Goal: Check status: Check status

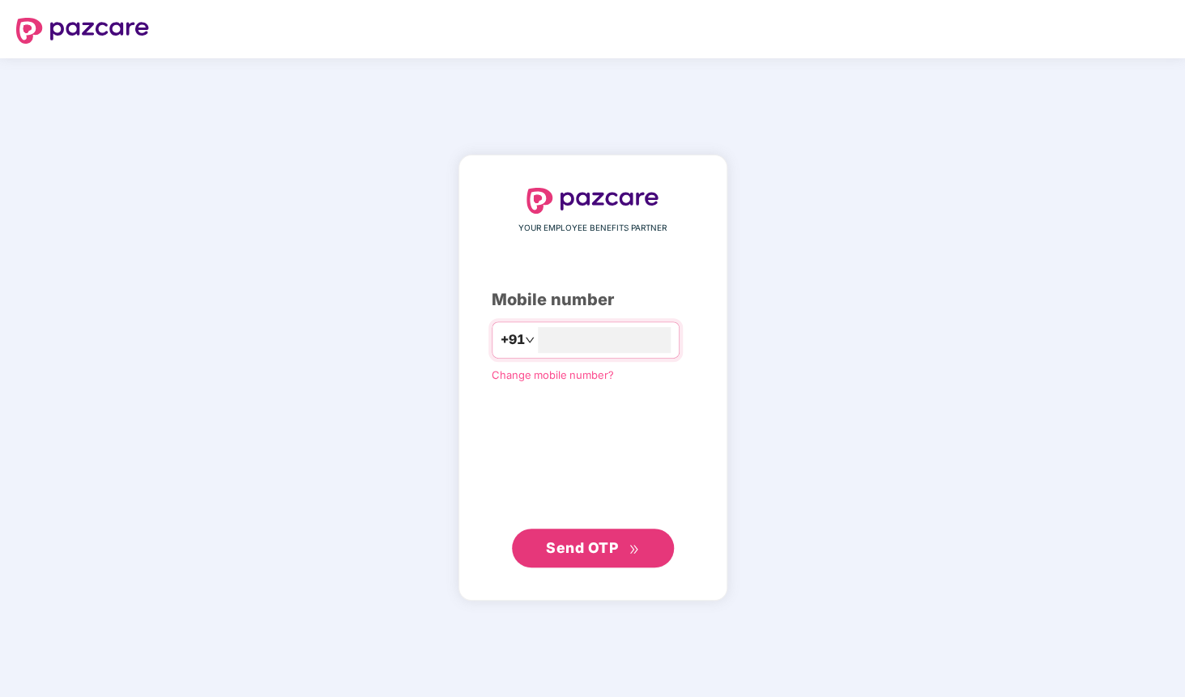
type input "**********"
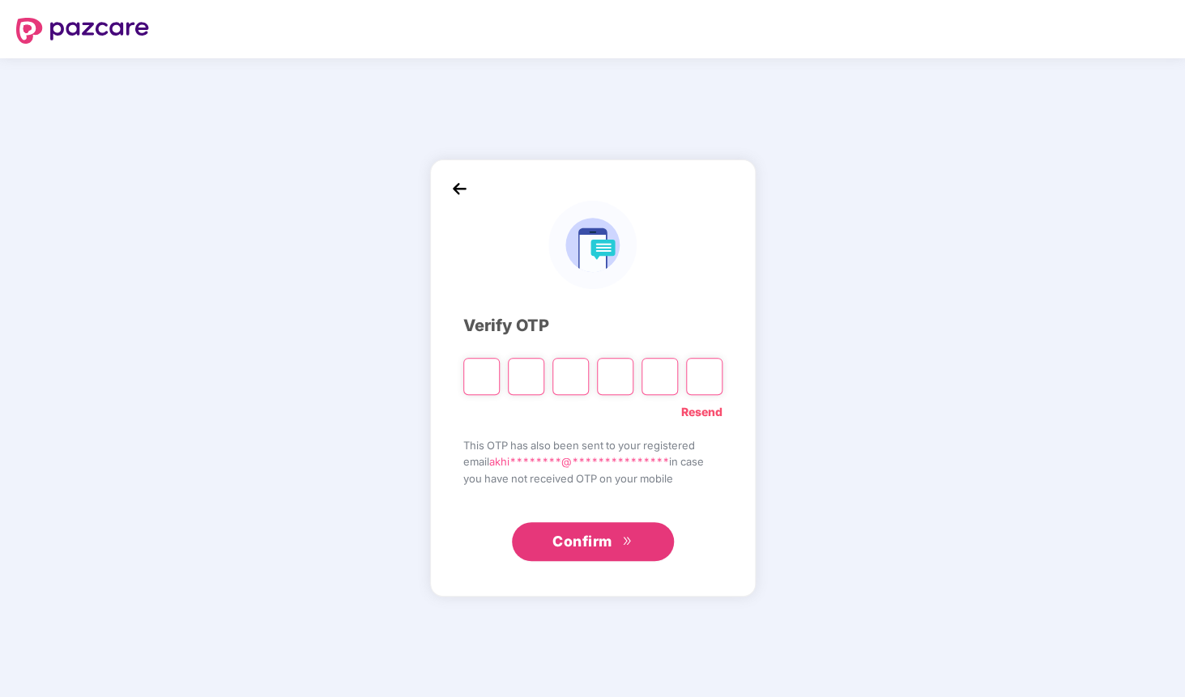
type input "*"
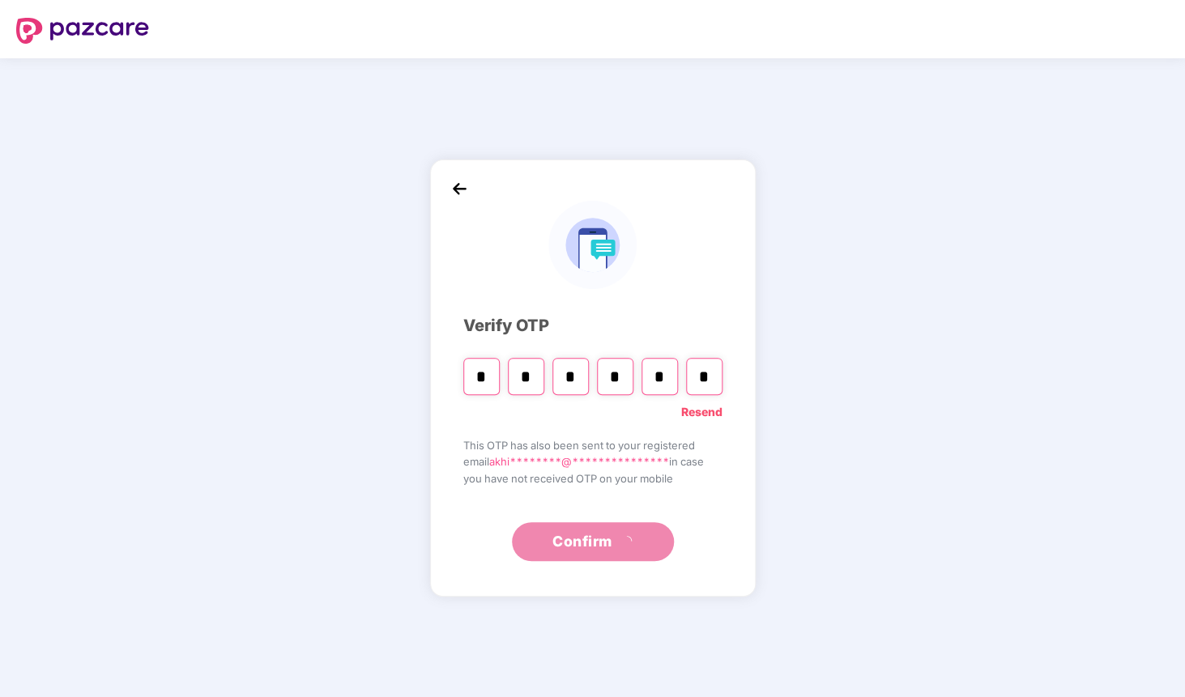
type input "*"
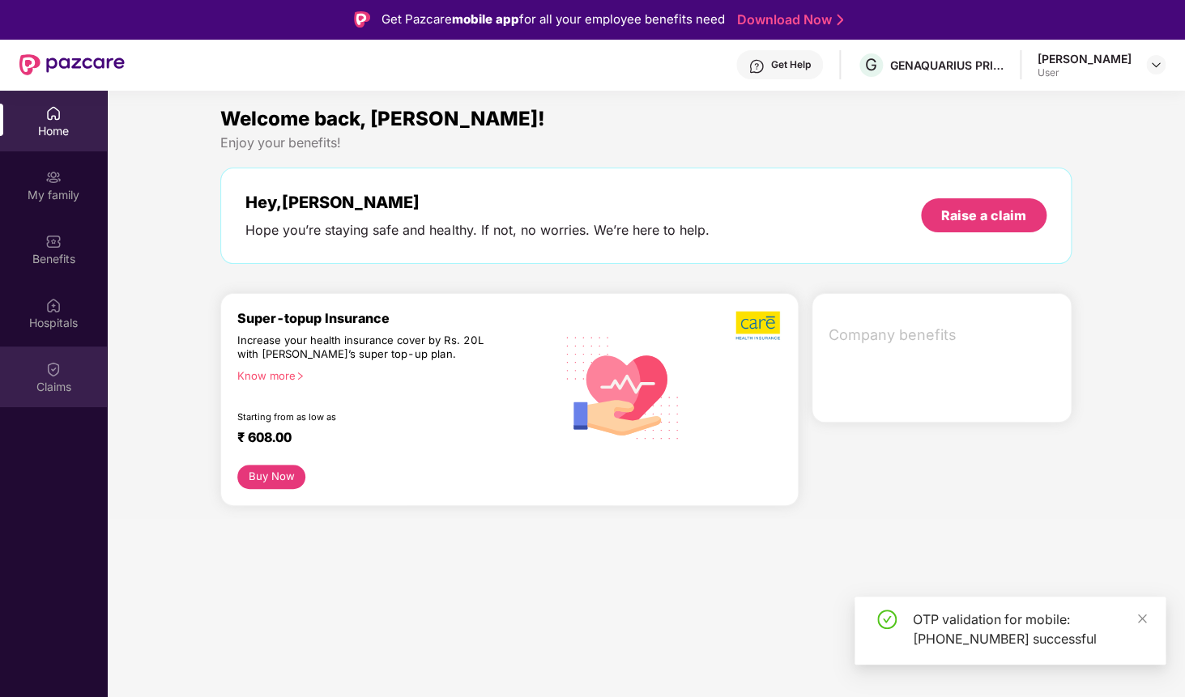
click at [26, 358] on div "Claims" at bounding box center [53, 377] width 107 height 61
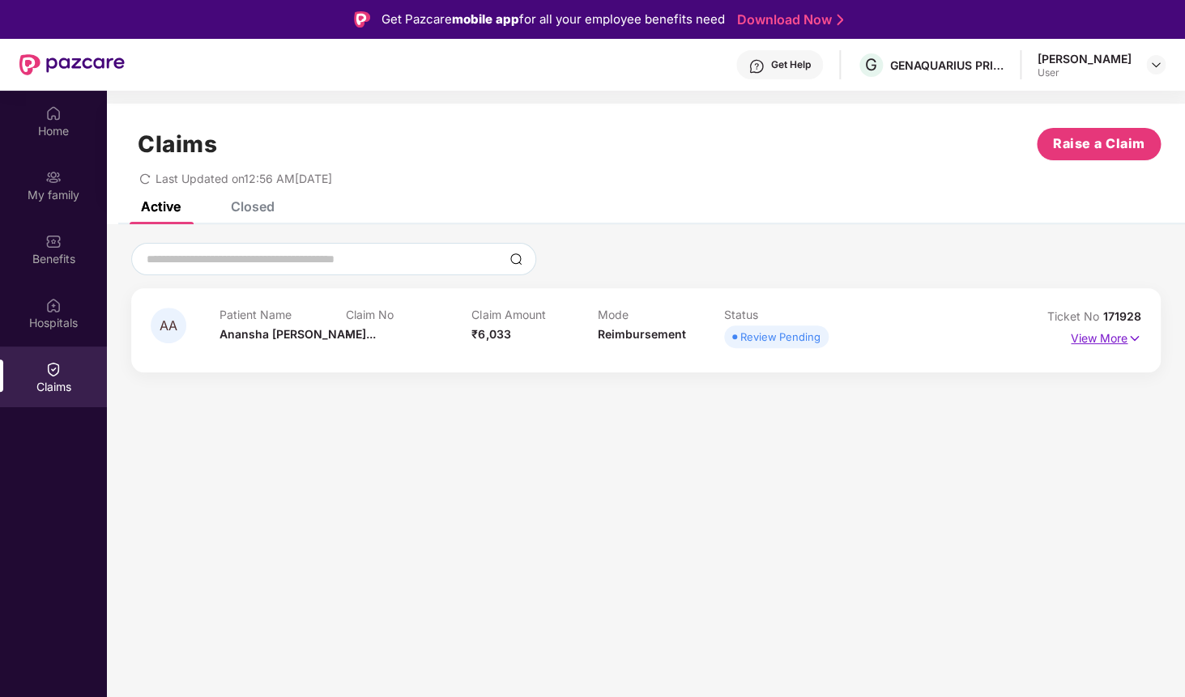
click at [1106, 337] on p "View More" at bounding box center [1105, 336] width 70 height 22
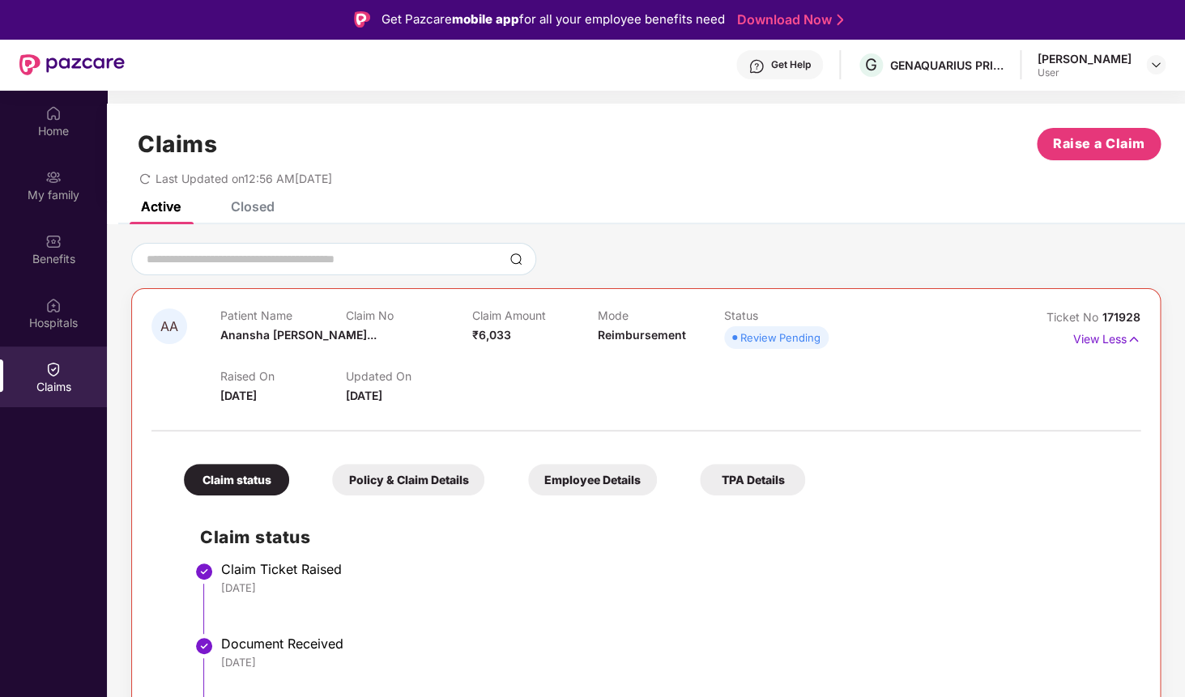
click at [536, 373] on div "Raised On [DATE] Updated On [DATE]" at bounding box center [597, 379] width 755 height 52
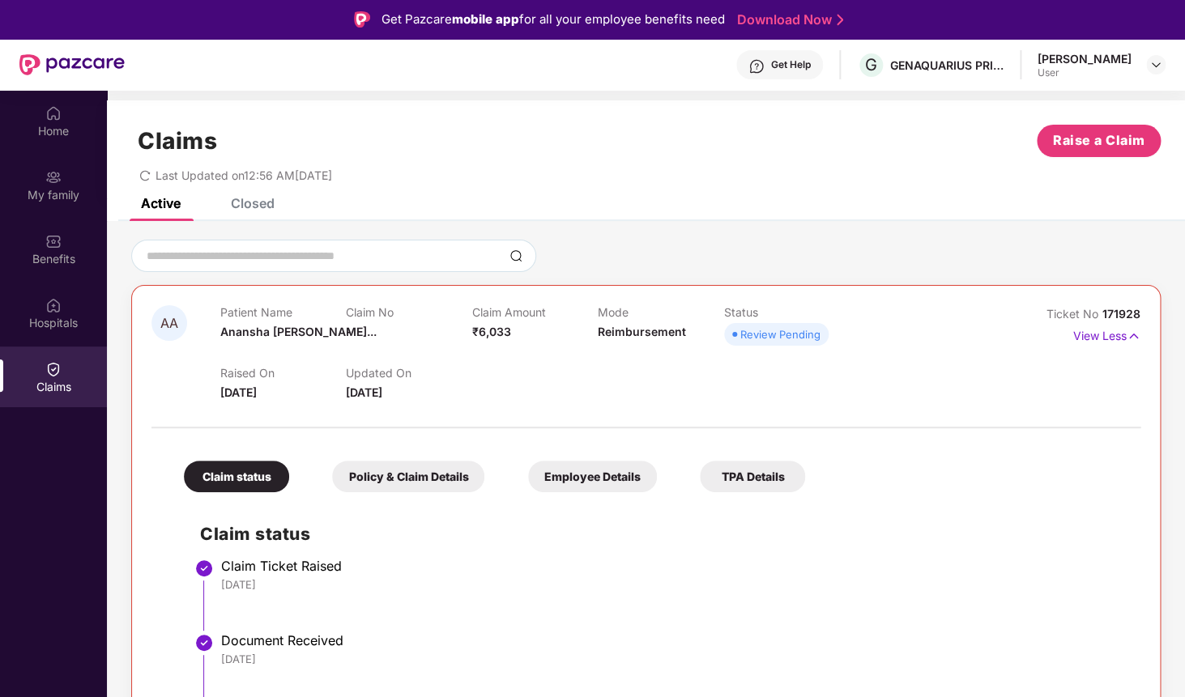
scroll to position [91, 0]
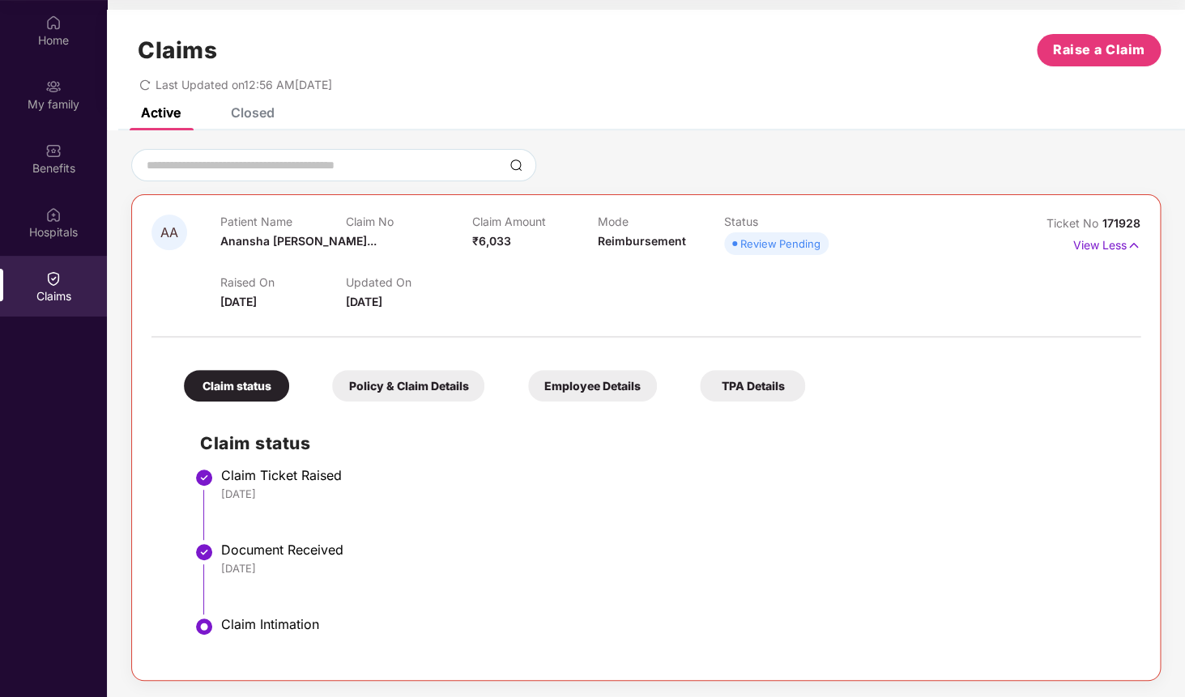
click at [442, 386] on div "Policy & Claim Details" at bounding box center [408, 386] width 152 height 32
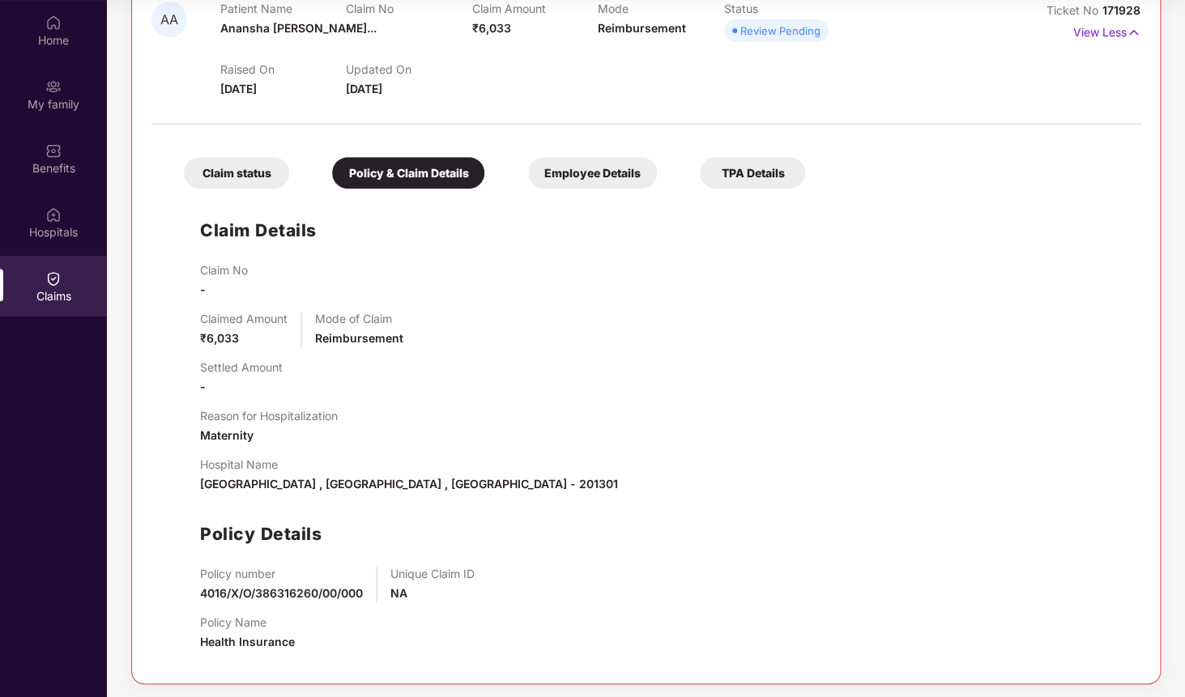
scroll to position [220, 0]
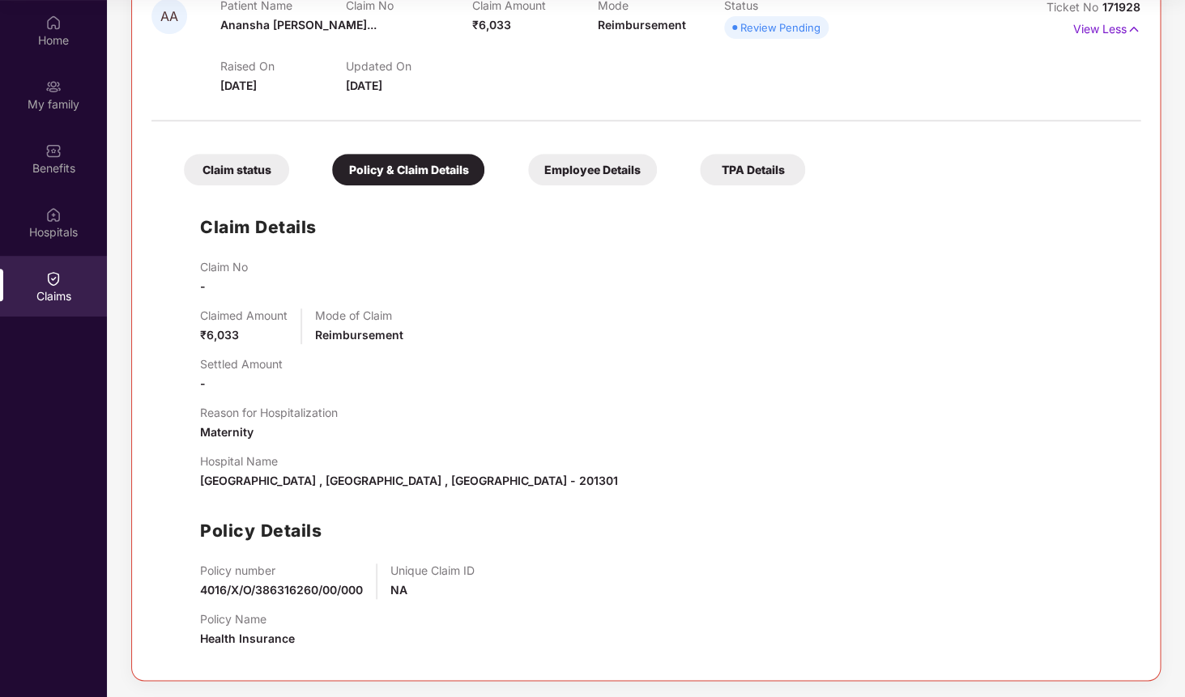
click at [606, 165] on div "Employee Details" at bounding box center [592, 170] width 129 height 32
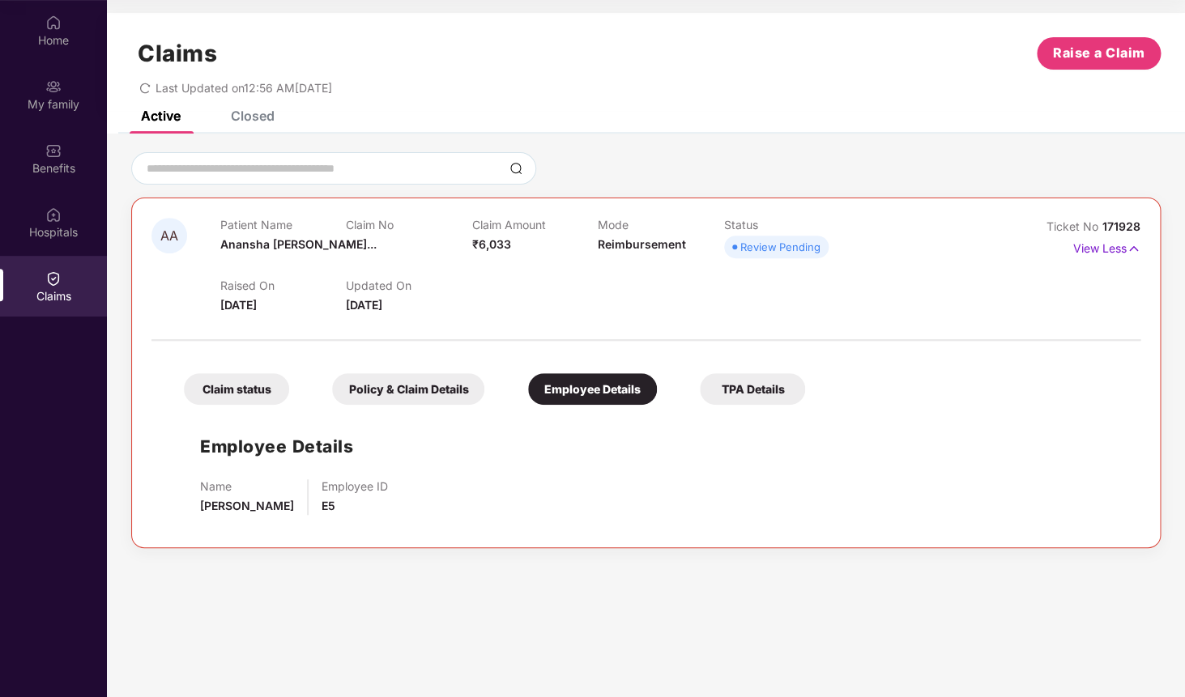
click at [705, 394] on div "TPA Details" at bounding box center [752, 389] width 105 height 32
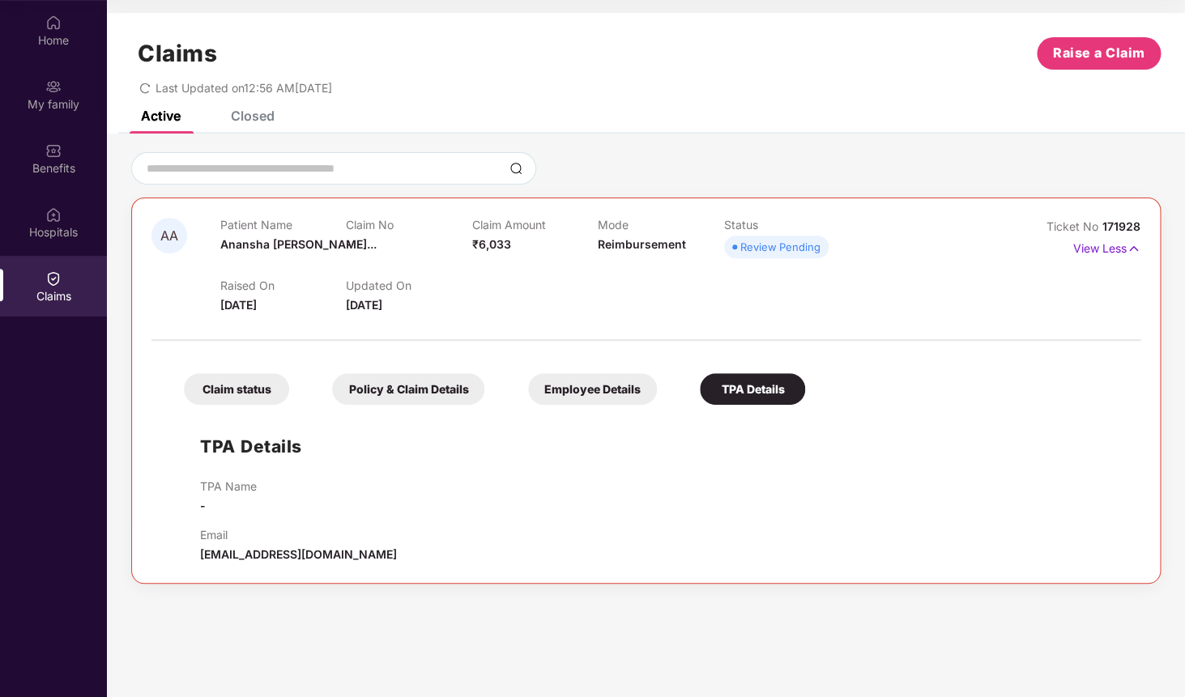
click at [268, 116] on div "Closed" at bounding box center [253, 116] width 44 height 16
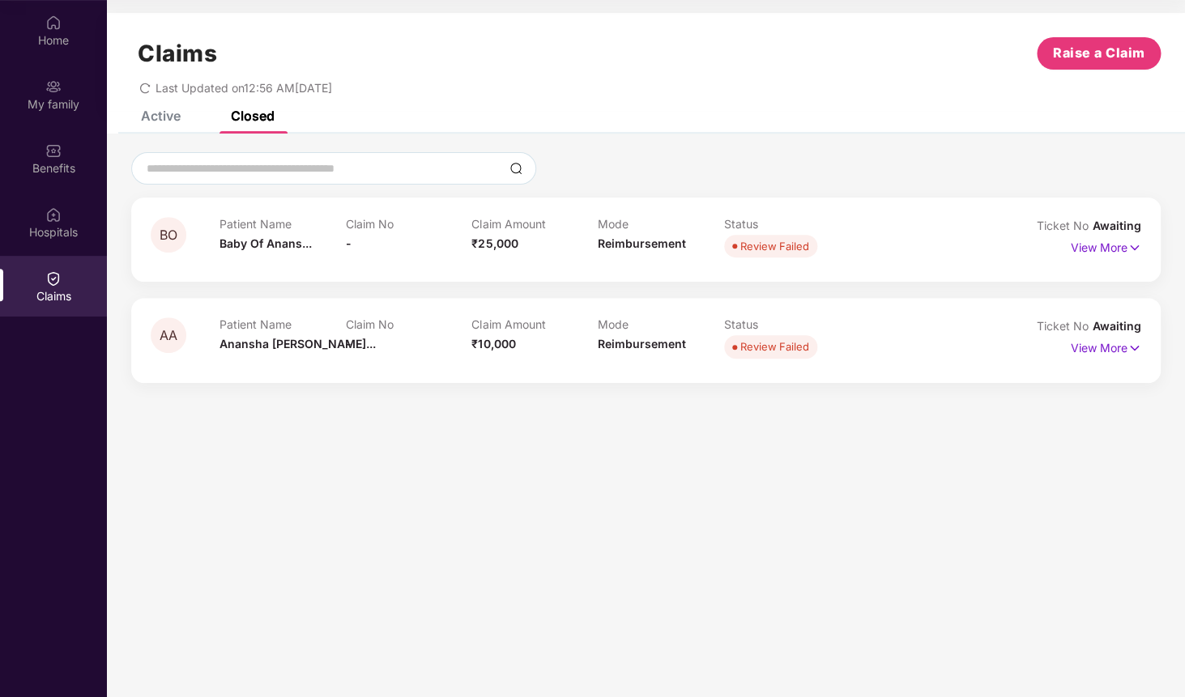
click at [187, 123] on div "Active Closed" at bounding box center [196, 116] width 158 height 36
click at [175, 121] on div "Active" at bounding box center [161, 116] width 40 height 16
